Goal: Information Seeking & Learning: Understand process/instructions

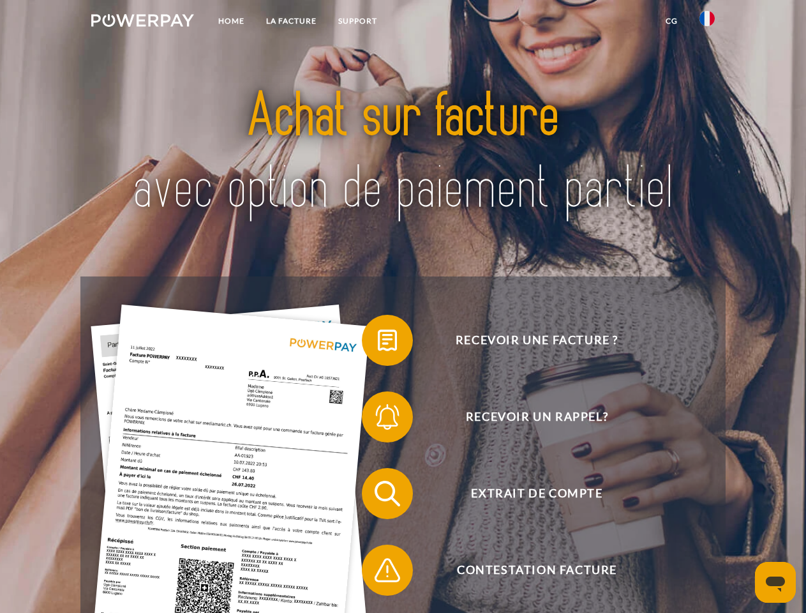
click at [142, 22] on img at bounding box center [142, 20] width 103 height 13
click at [707, 22] on img at bounding box center [706, 18] width 15 height 15
click at [671, 21] on link "CG" at bounding box center [672, 21] width 34 height 23
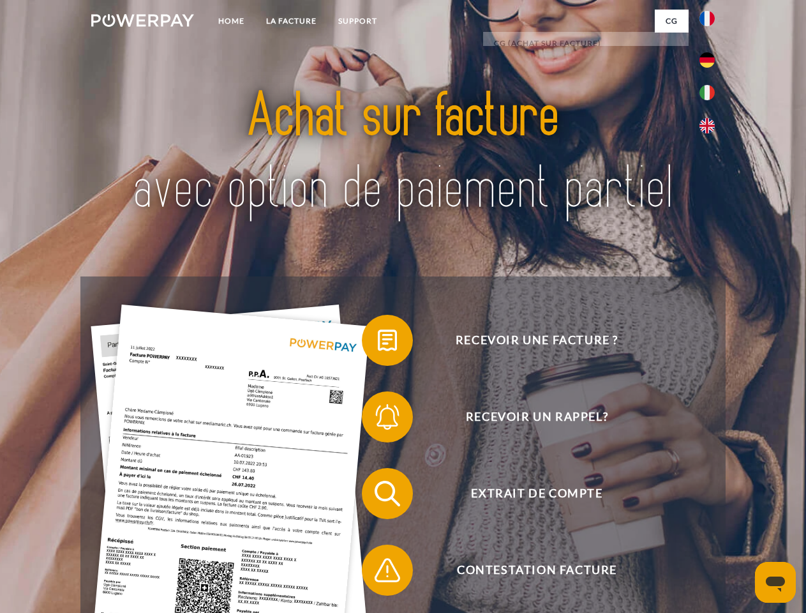
click at [378, 343] on span at bounding box center [368, 340] width 64 height 64
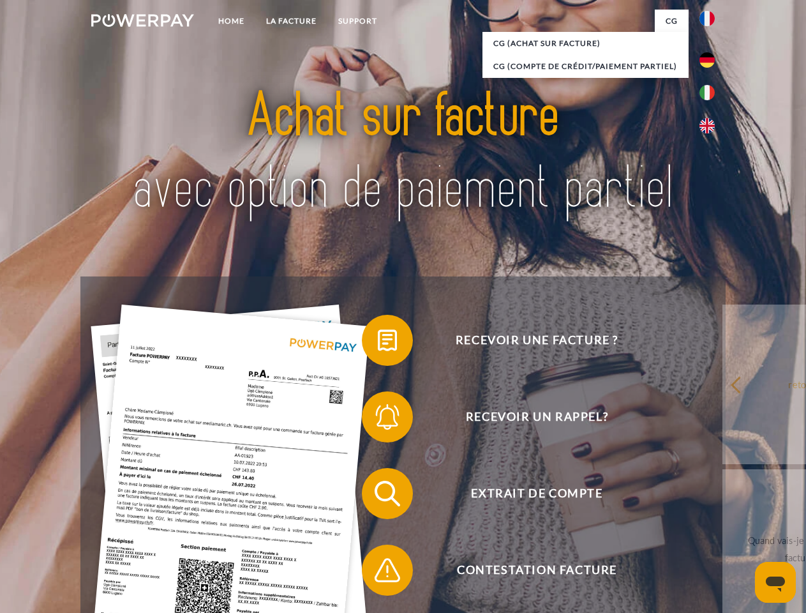
click at [378, 419] on span at bounding box center [368, 417] width 64 height 64
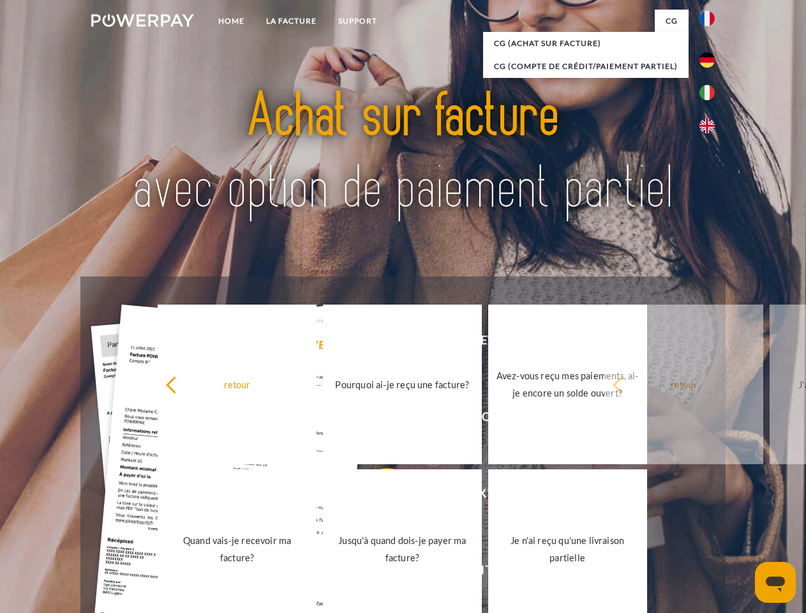
click at [378, 496] on link "Jusqu'à quand dois-je payer ma facture?" at bounding box center [402, 549] width 159 height 160
click at [378, 572] on span at bounding box center [368, 570] width 64 height 64
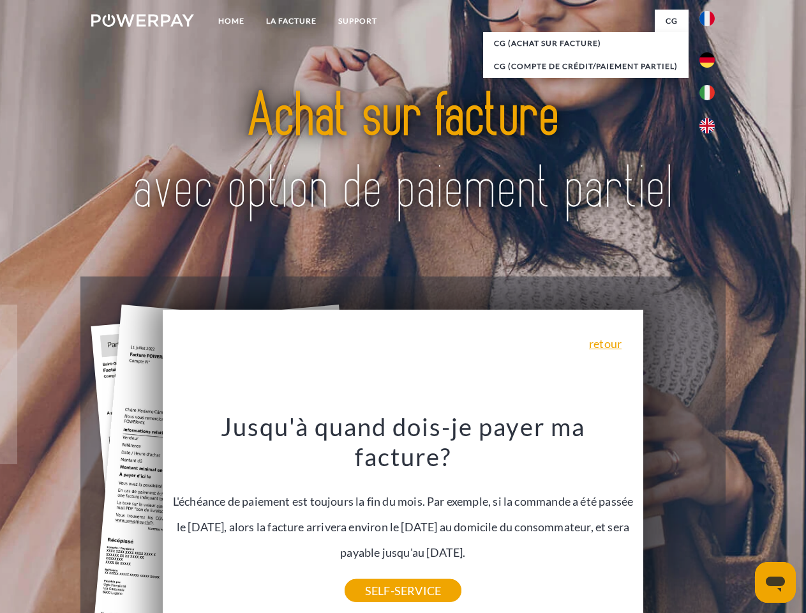
click at [775, 582] on icon "Ouvrir la fenêtre de messagerie" at bounding box center [775, 583] width 19 height 15
